Goal: Find contact information: Find contact information

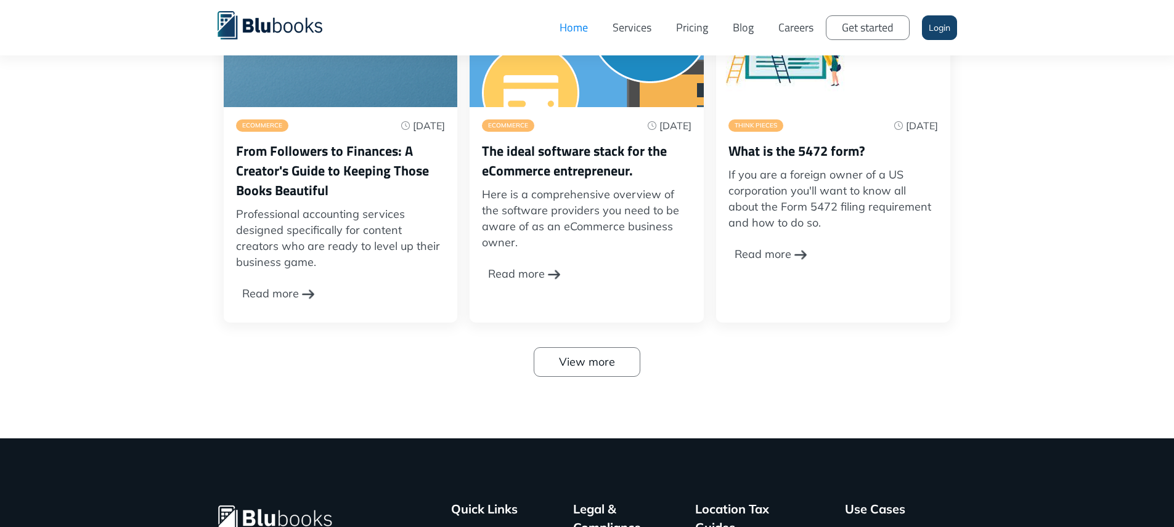
scroll to position [4044, 0]
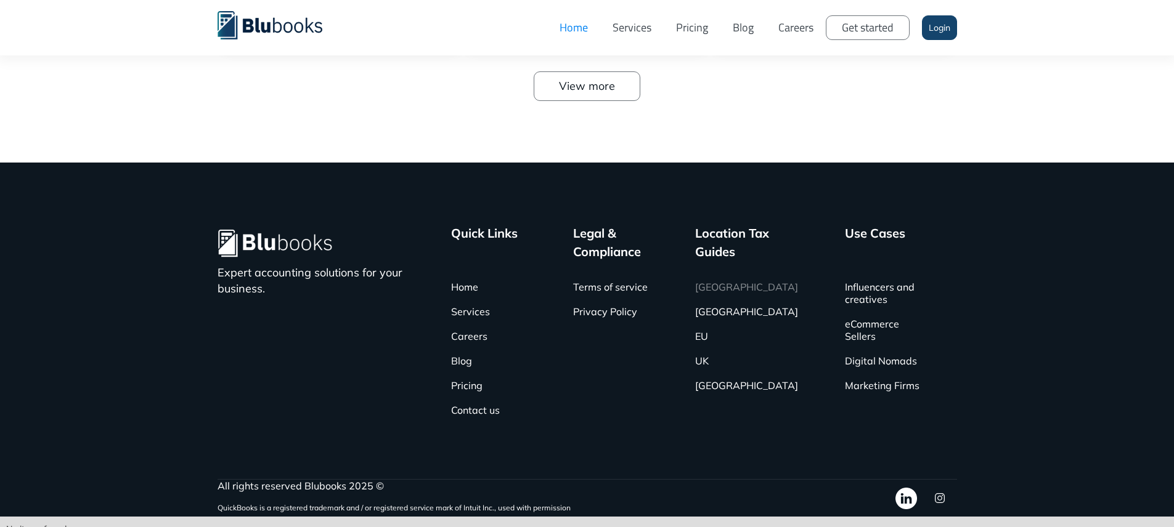
click at [716, 275] on link "[GEOGRAPHIC_DATA]" at bounding box center [746, 287] width 103 height 25
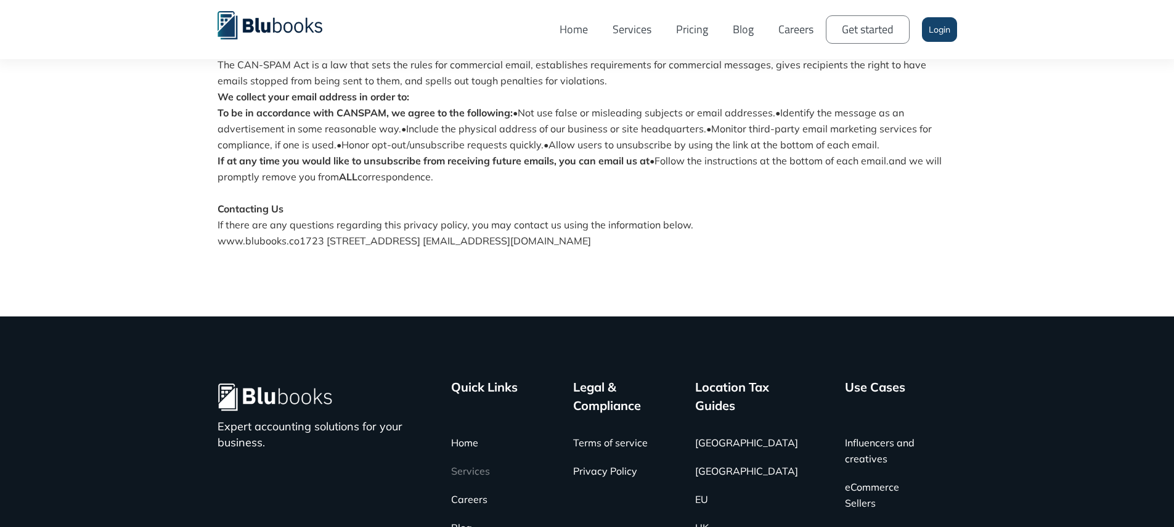
scroll to position [1502, 0]
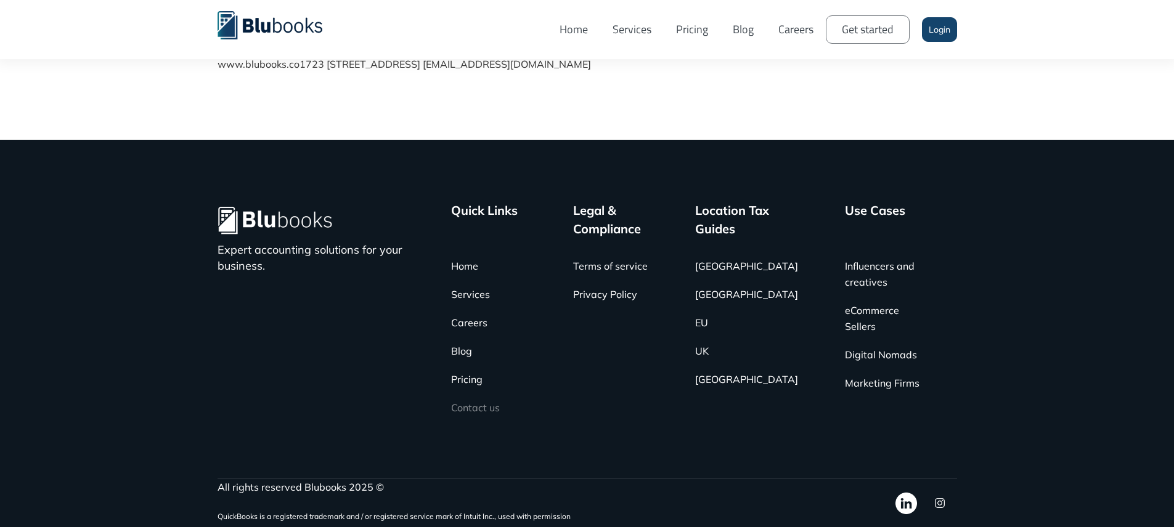
click at [483, 405] on link "Contact us" at bounding box center [475, 408] width 49 height 28
click at [735, 269] on link "[GEOGRAPHIC_DATA]" at bounding box center [746, 266] width 103 height 28
